Goal: Task Accomplishment & Management: Manage account settings

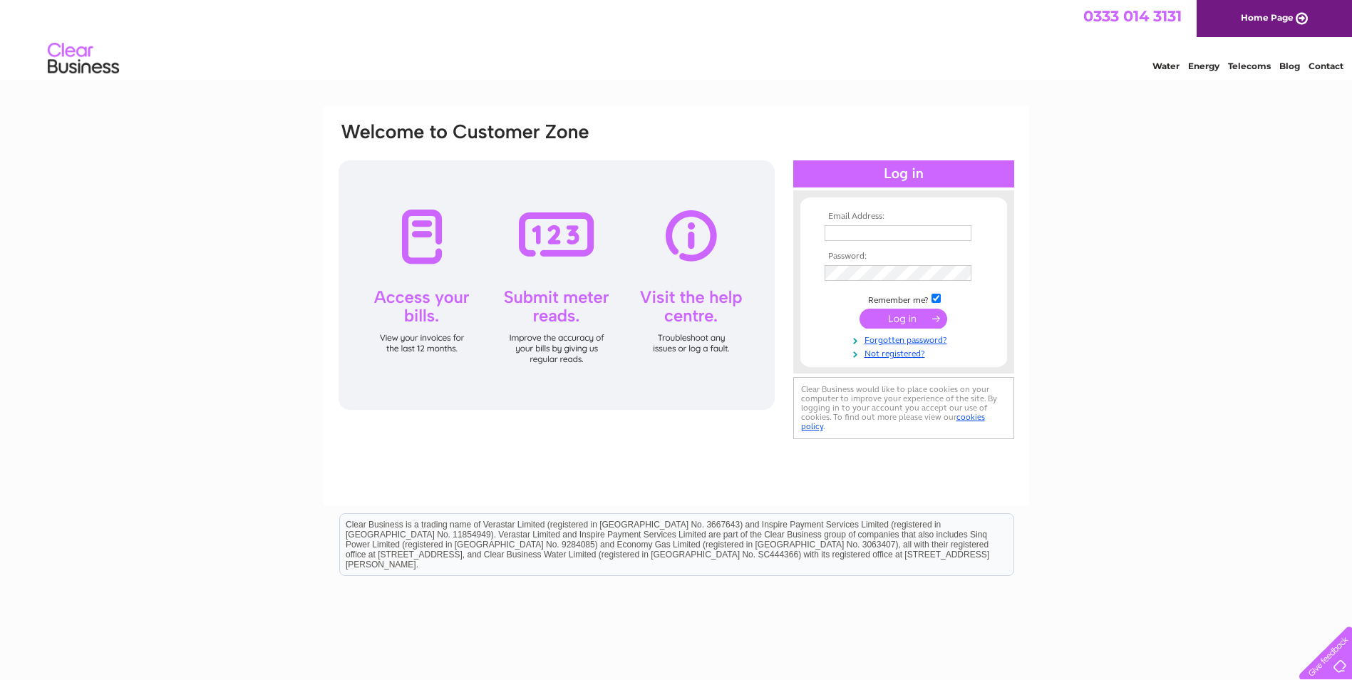
click at [852, 230] on input "text" at bounding box center [898, 233] width 147 height 16
type input "karen.freeburn@kelvincontrols.co.uk"
click at [860, 310] on input "submit" at bounding box center [904, 320] width 88 height 20
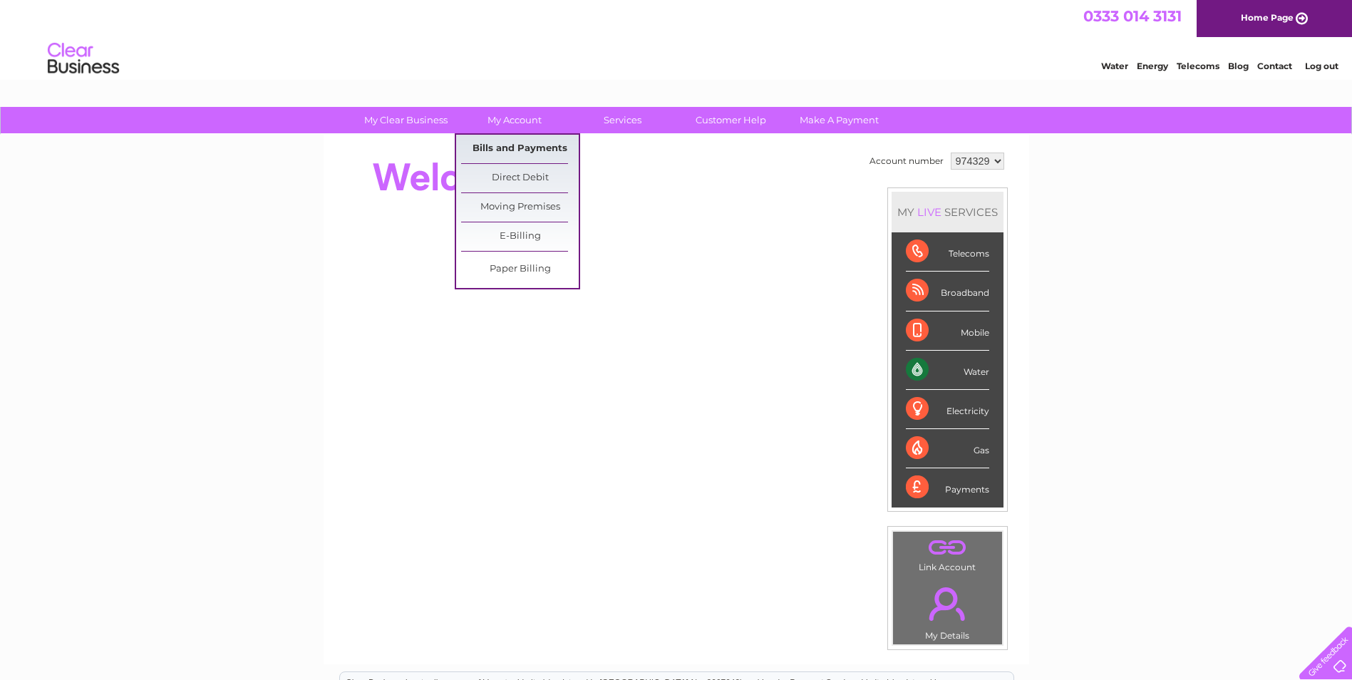
click at [514, 144] on link "Bills and Payments" at bounding box center [520, 149] width 118 height 29
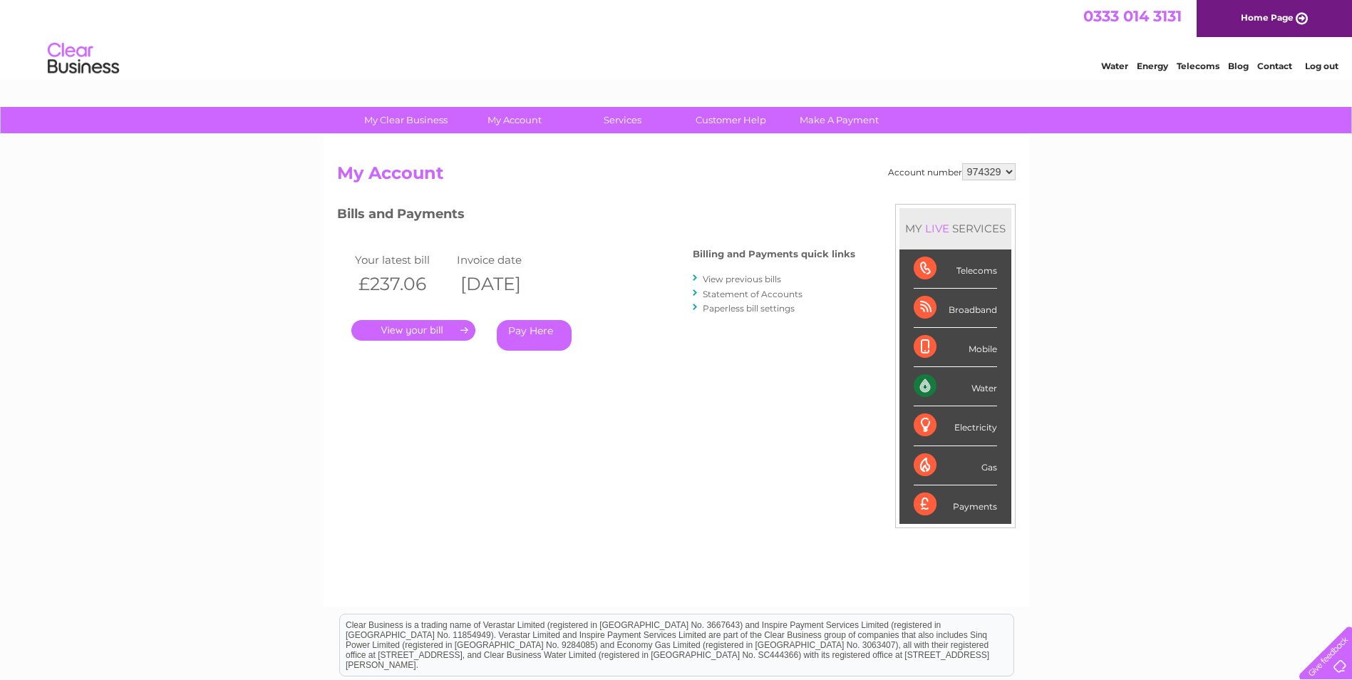
click at [419, 326] on link "." at bounding box center [413, 330] width 124 height 21
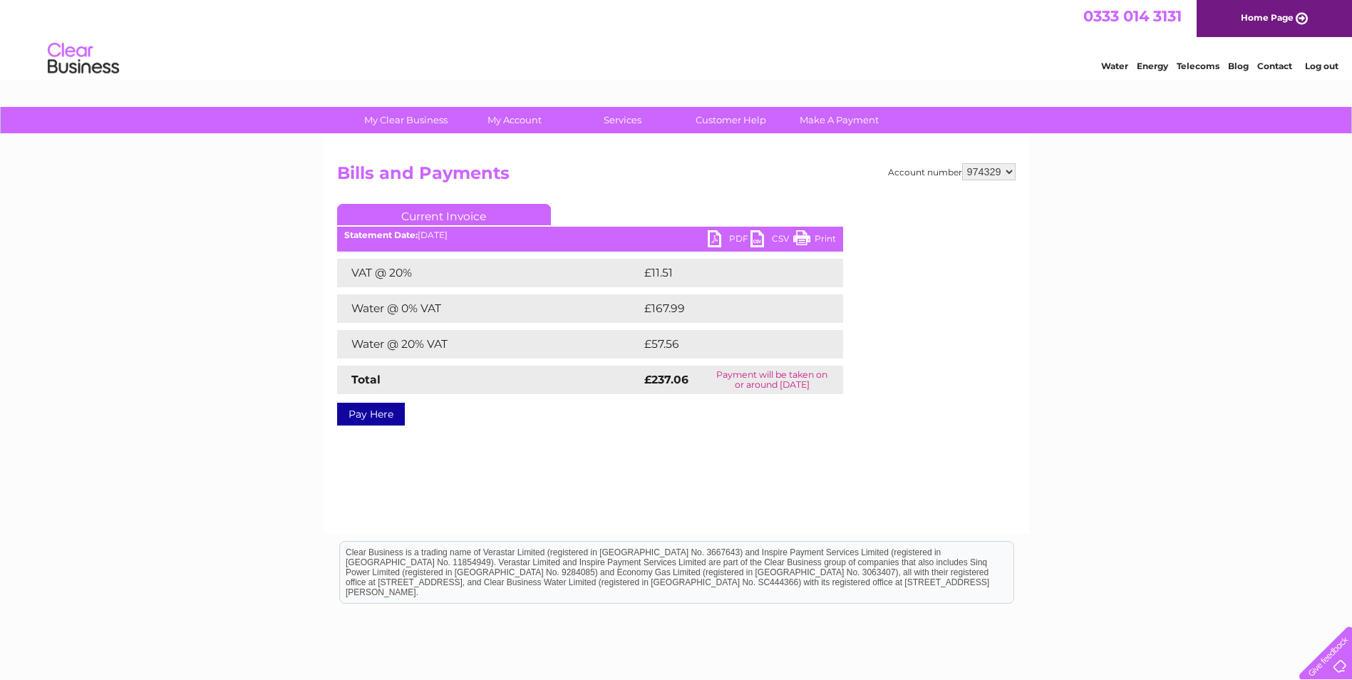
click at [708, 235] on link "PDF" at bounding box center [729, 240] width 43 height 21
click at [1327, 66] on link "Log out" at bounding box center [1321, 66] width 33 height 11
